Goal: Entertainment & Leisure: Browse casually

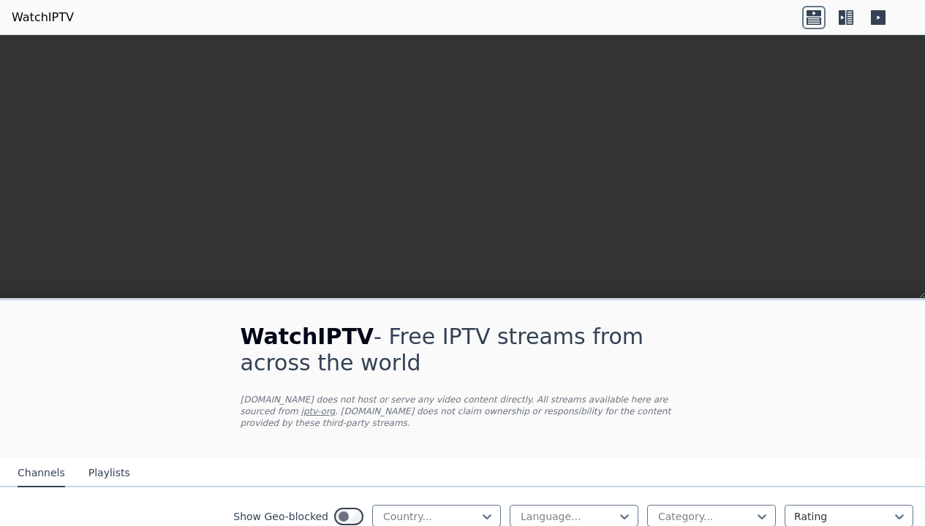
scroll to position [420, 0]
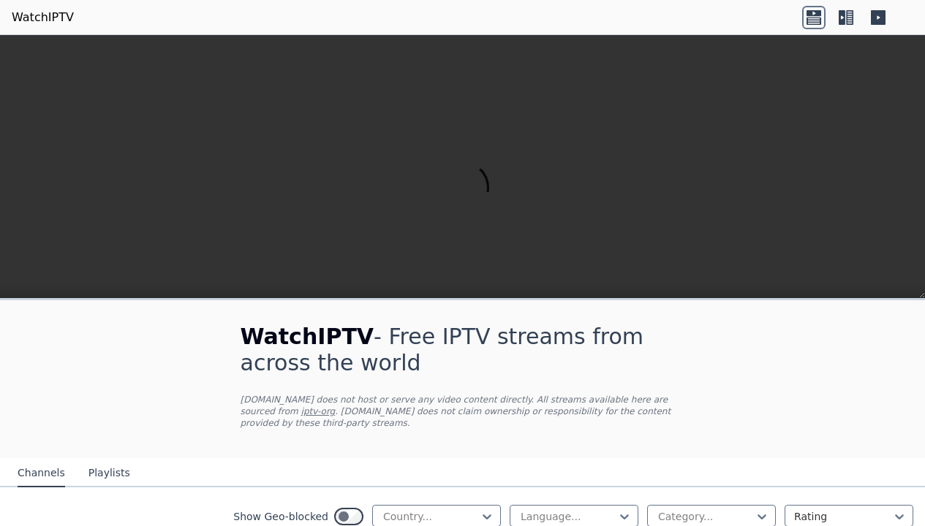
scroll to position [790, 0]
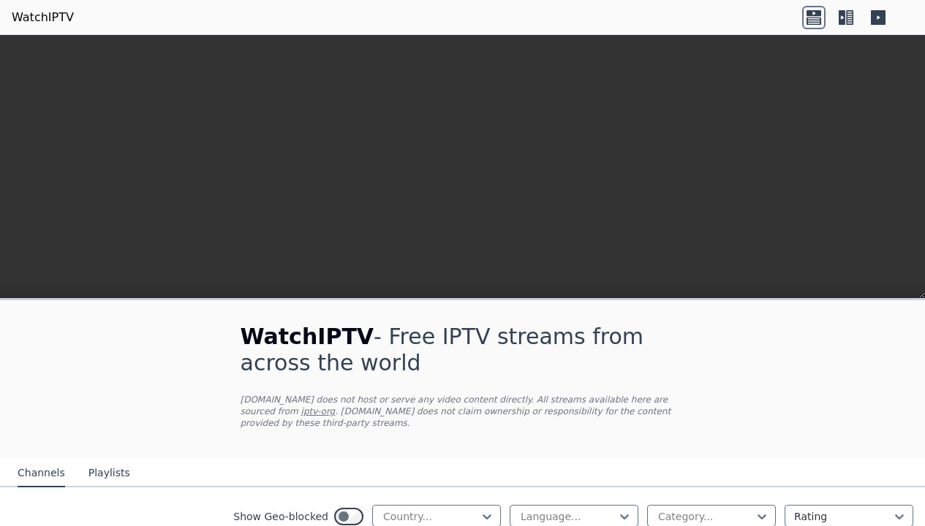
click at [804, 16] on icon at bounding box center [813, 17] width 23 height 23
click at [843, 16] on icon at bounding box center [842, 17] width 7 height 15
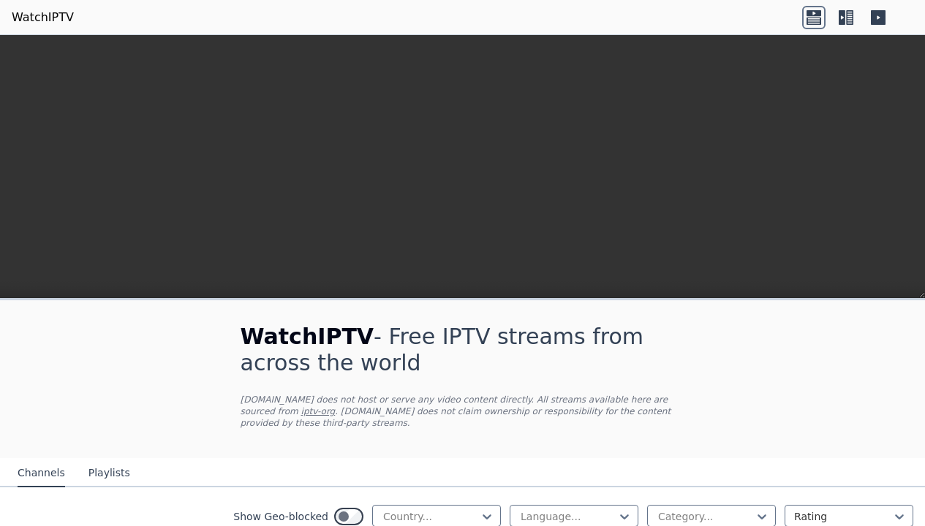
click at [899, 510] on div at bounding box center [899, 517] width 15 height 15
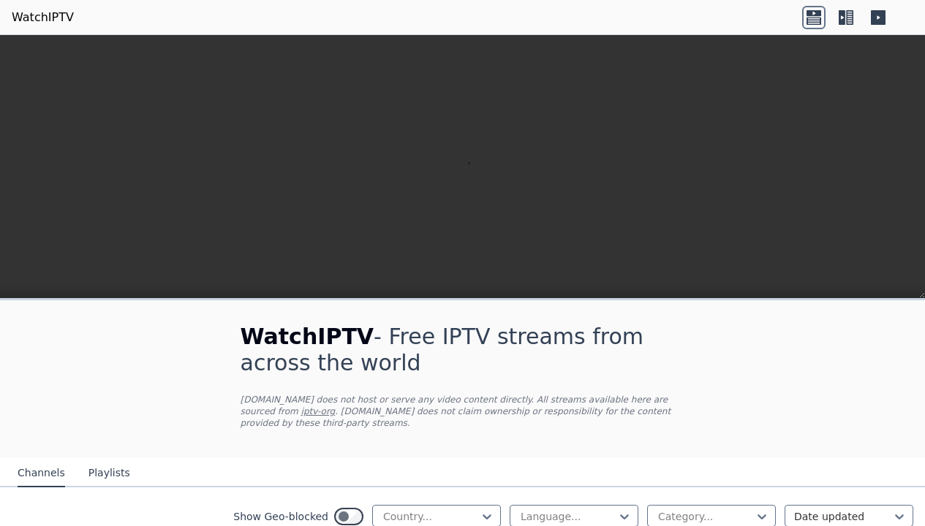
scroll to position [2369, 0]
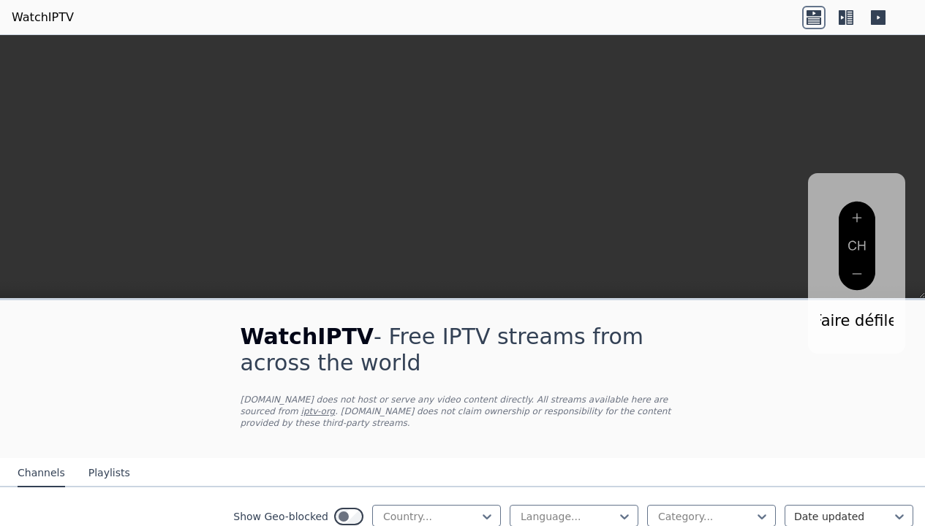
scroll to position [0, 0]
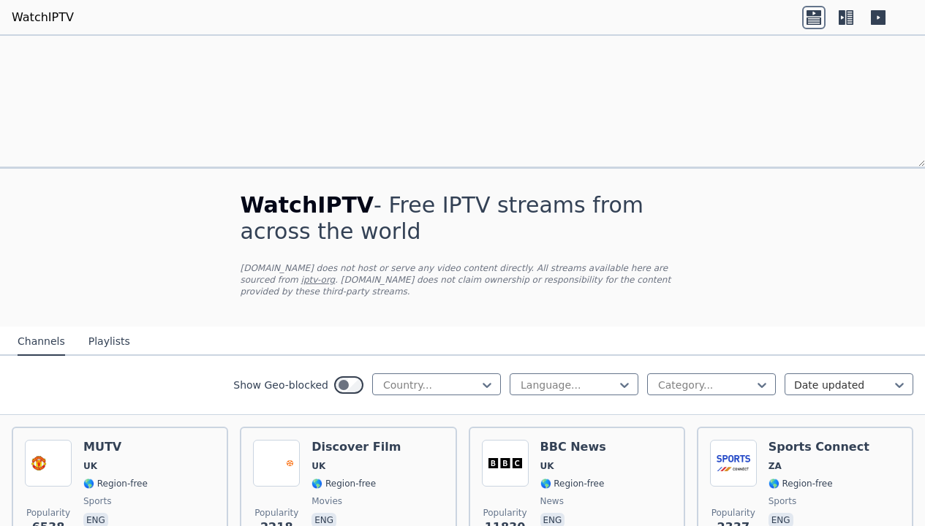
scroll to position [3554, 0]
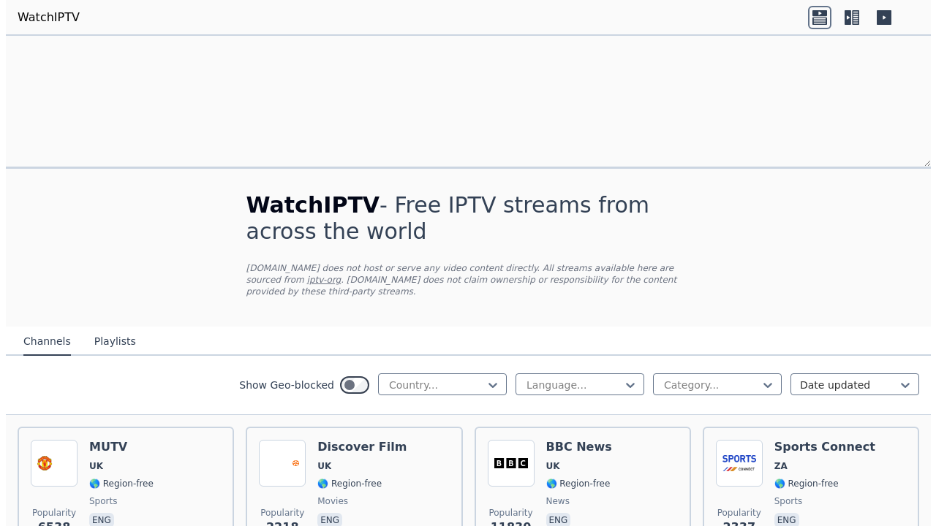
scroll to position [0, 0]
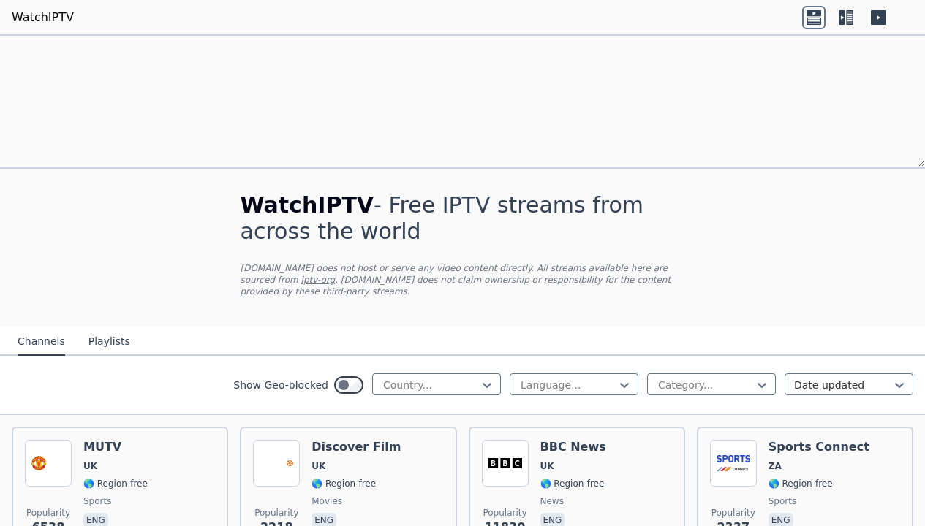
click at [872, 20] on icon at bounding box center [878, 17] width 15 height 15
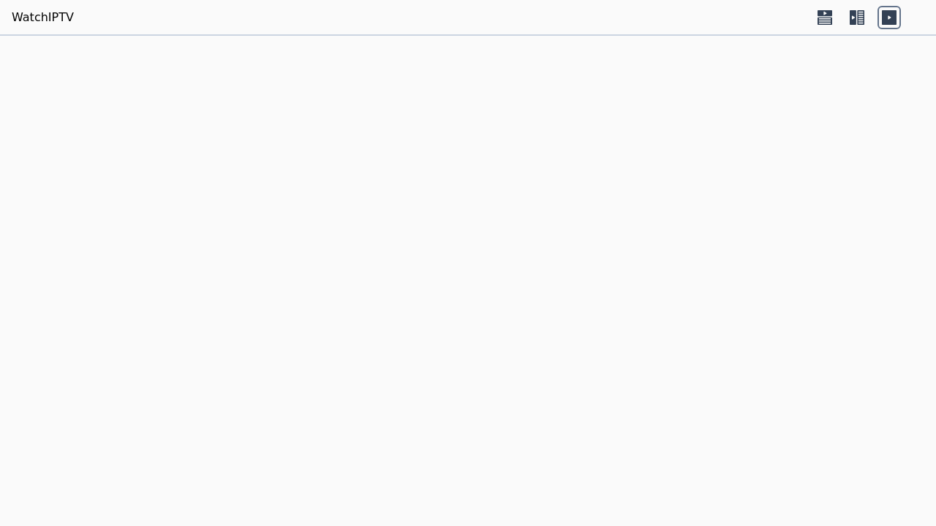
click at [856, 12] on icon at bounding box center [853, 17] width 7 height 15
click at [848, 12] on icon at bounding box center [856, 17] width 23 height 23
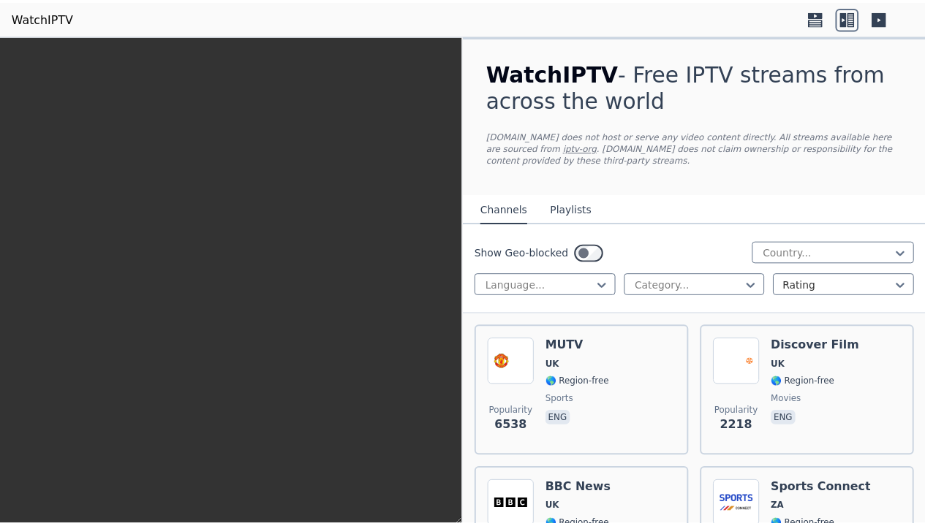
scroll to position [461, 0]
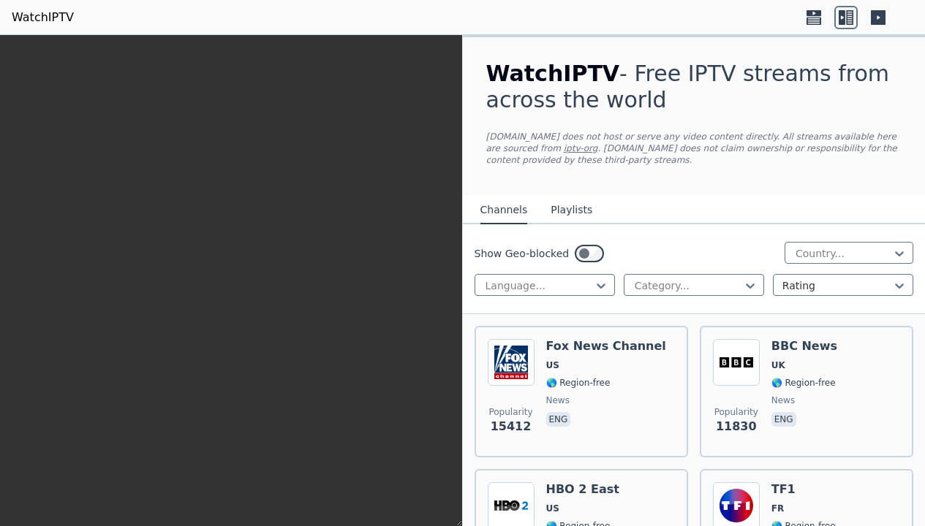
scroll to position [10991, 0]
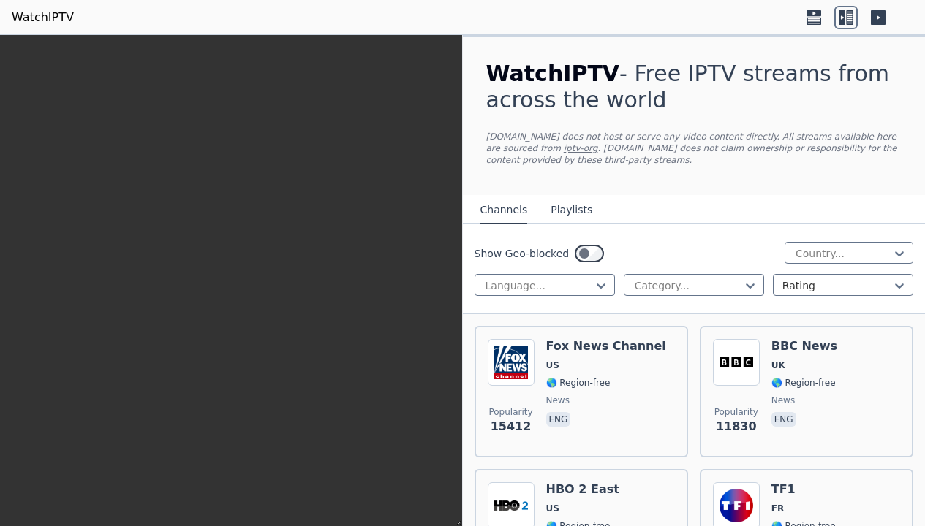
scroll to position [14150, 0]
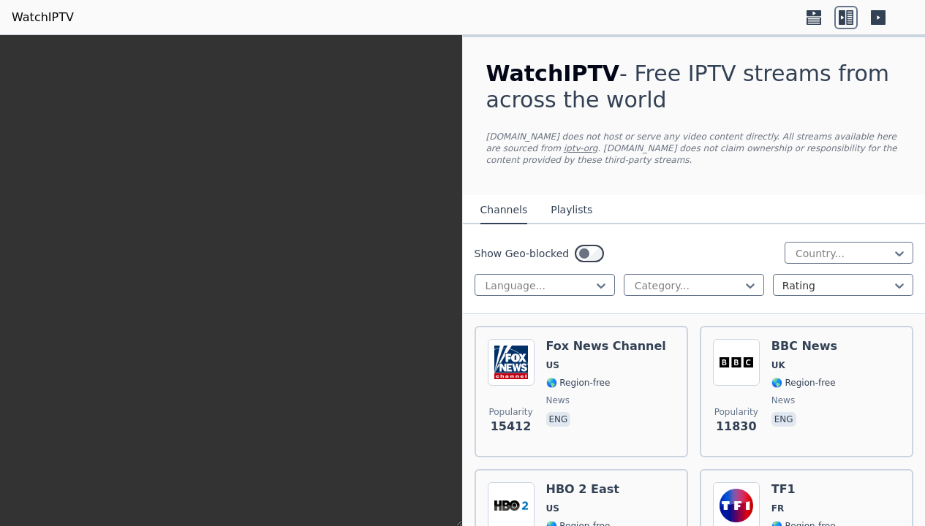
scroll to position [16255, 0]
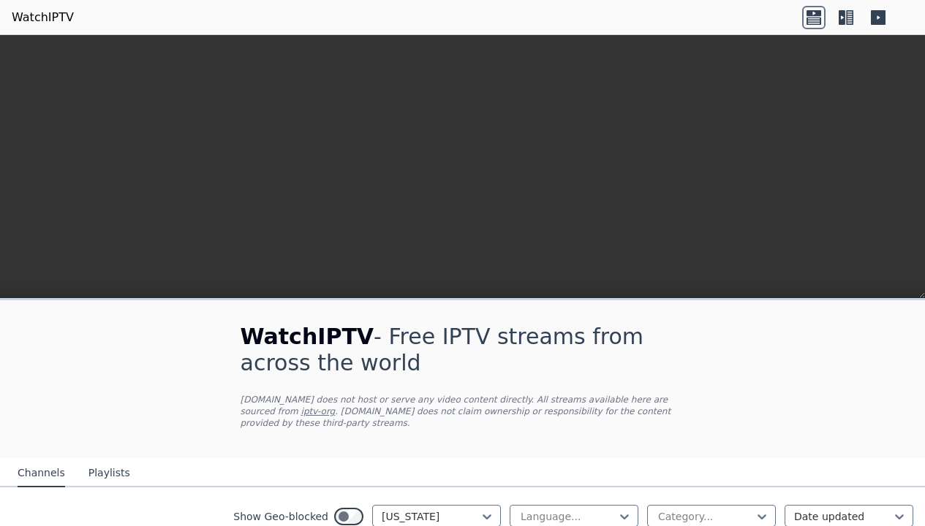
scroll to position [526, 0]
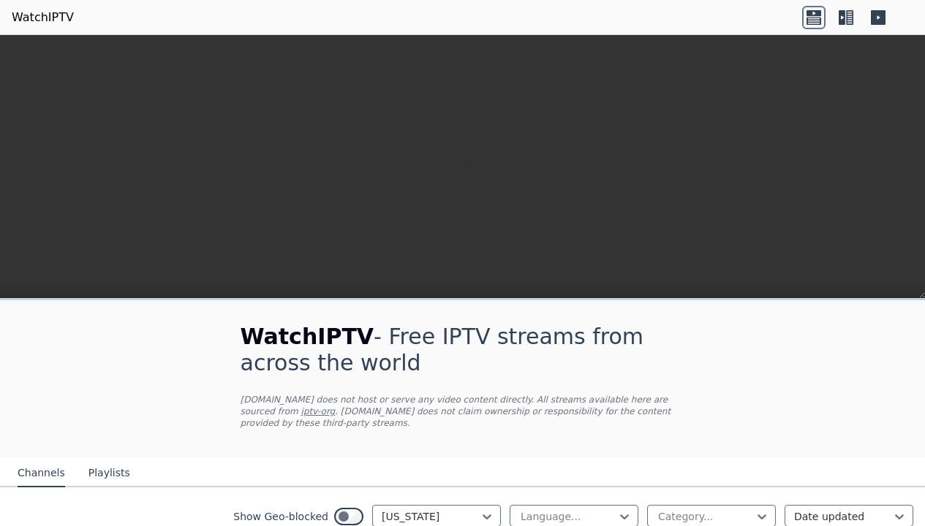
scroll to position [1019, 0]
type input "***"
click at [480, 510] on icon at bounding box center [487, 517] width 15 height 15
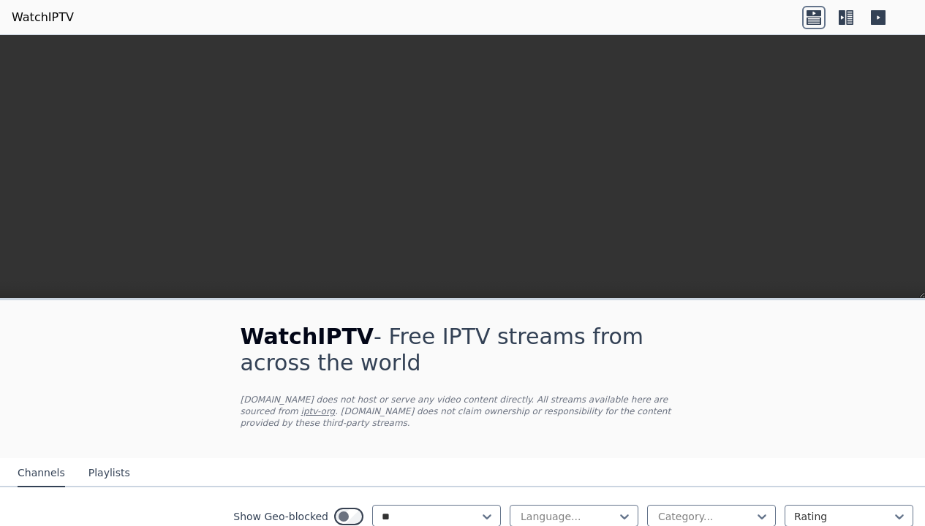
type input "***"
click at [480, 510] on icon at bounding box center [487, 517] width 15 height 15
type input "*"
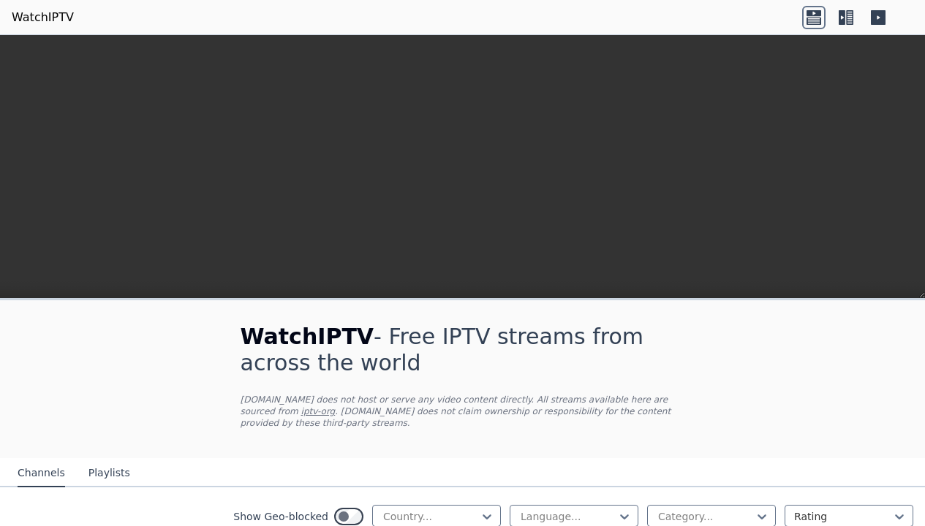
click at [755, 510] on icon at bounding box center [762, 517] width 15 height 15
type input "***"
click at [755, 510] on icon at bounding box center [762, 517] width 15 height 15
type input "*"
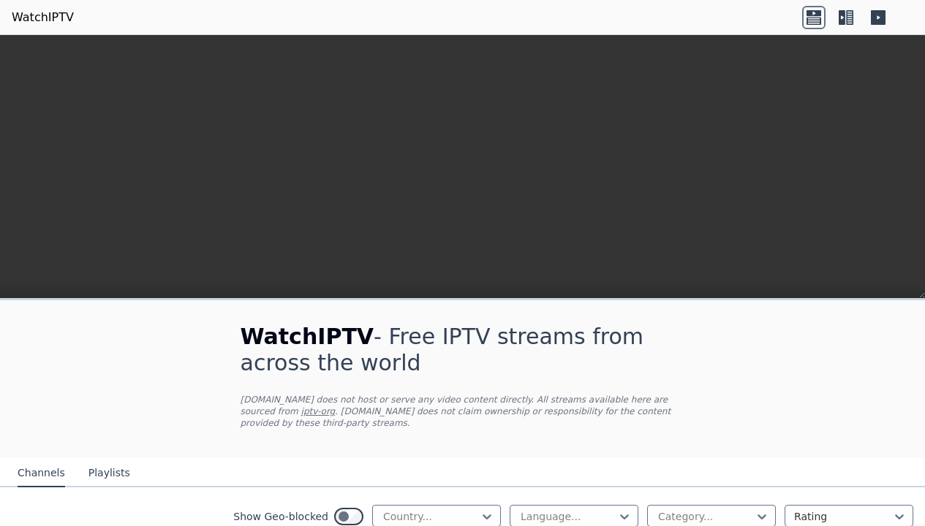
type input "*"
type input "******"
click at [755, 510] on icon at bounding box center [762, 517] width 15 height 15
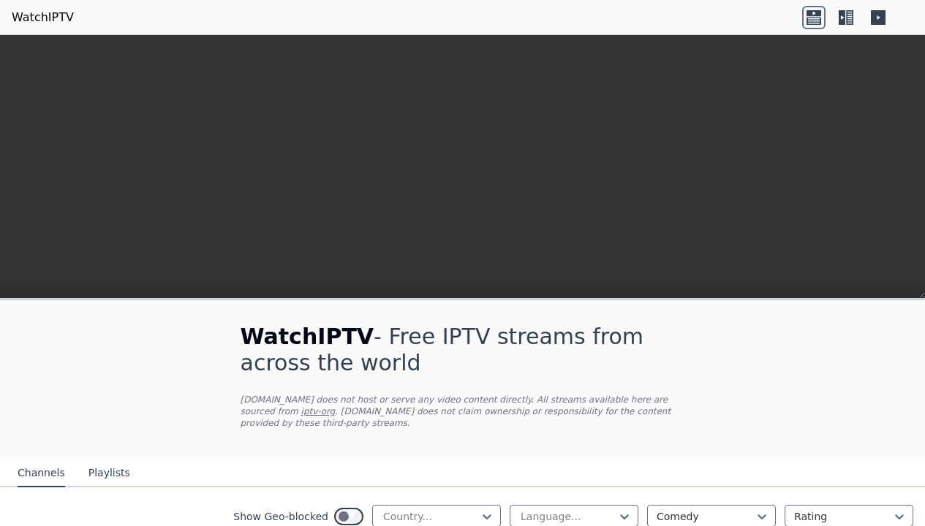
scroll to position [2762, 0]
